Goal: Find specific page/section: Find specific page/section

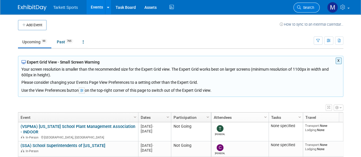
click at [307, 7] on span "Search" at bounding box center [307, 7] width 13 height 4
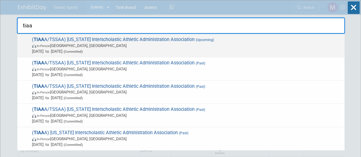
type input "tiaa"
click at [180, 35] on div "( TIAA A/TSSAA) [US_STATE] Interscholastic Athletic Administration Association …" at bounding box center [180, 45] width 327 height 23
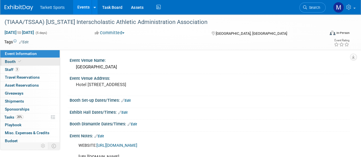
click at [24, 60] on link "Booth" at bounding box center [29, 62] width 59 height 8
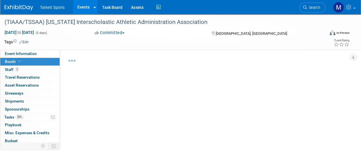
select select "FieldTurf, [PERSON_NAME], Indoor"
